Goal: Information Seeking & Learning: Learn about a topic

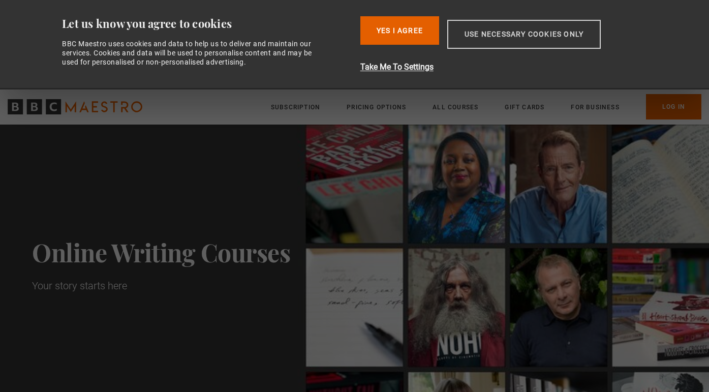
click at [469, 40] on button "Use necessary cookies only" at bounding box center [523, 34] width 153 height 29
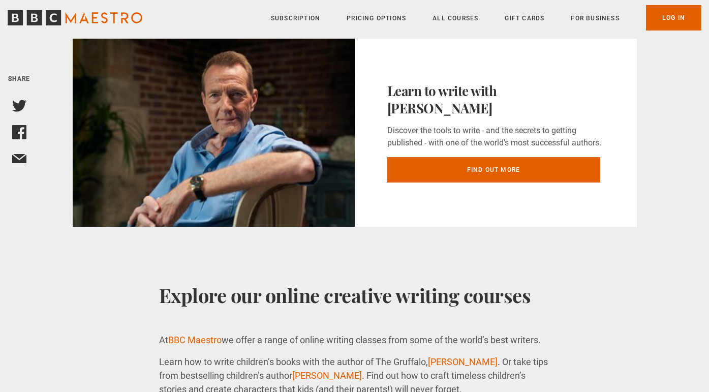
scroll to position [2291, 0]
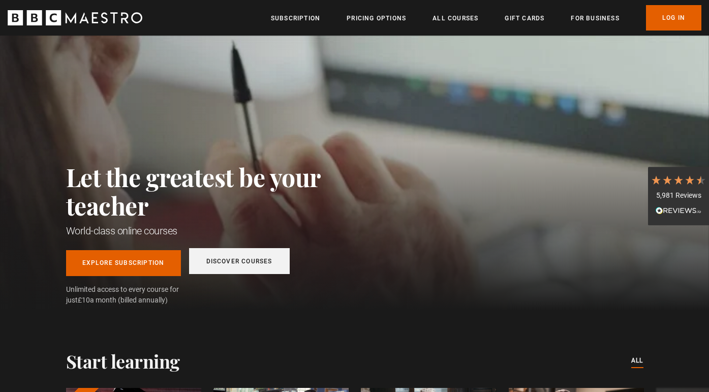
click at [214, 263] on link "Discover Courses" at bounding box center [239, 261] width 101 height 26
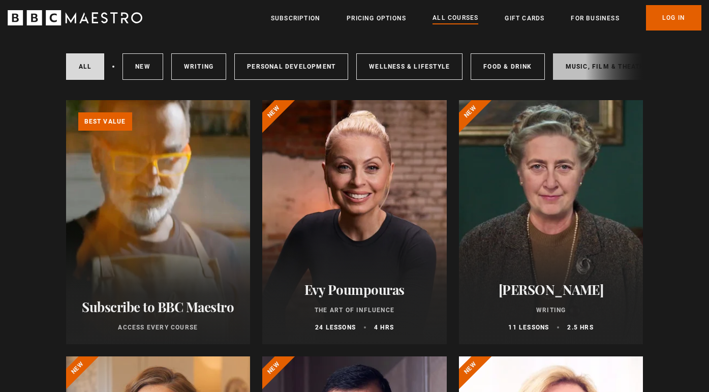
scroll to position [61, 0]
click at [611, 67] on div "All courses New courses Writing Personal Development Wellness & Lifestyle Food …" at bounding box center [354, 66] width 577 height 35
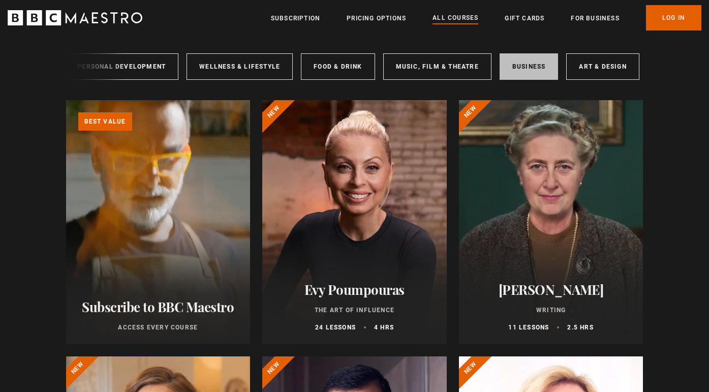
scroll to position [0, 169]
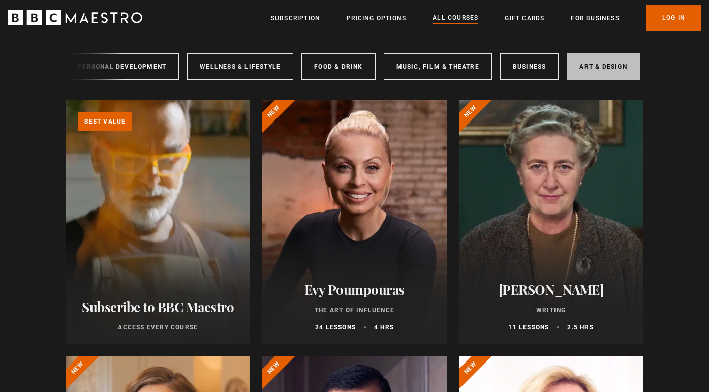
click at [593, 68] on link "Art & Design" at bounding box center [603, 66] width 73 height 26
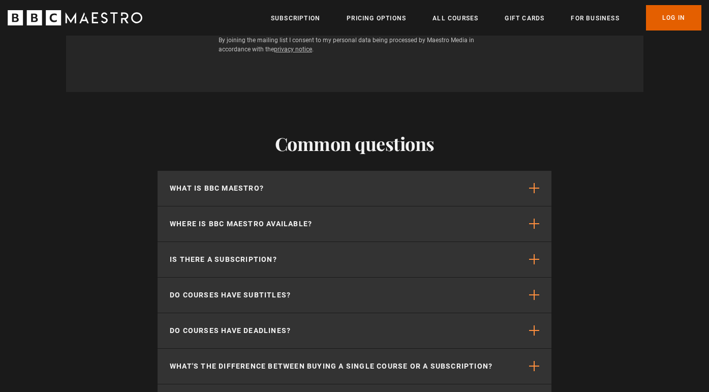
scroll to position [966, 0]
